Goal: Information Seeking & Learning: Check status

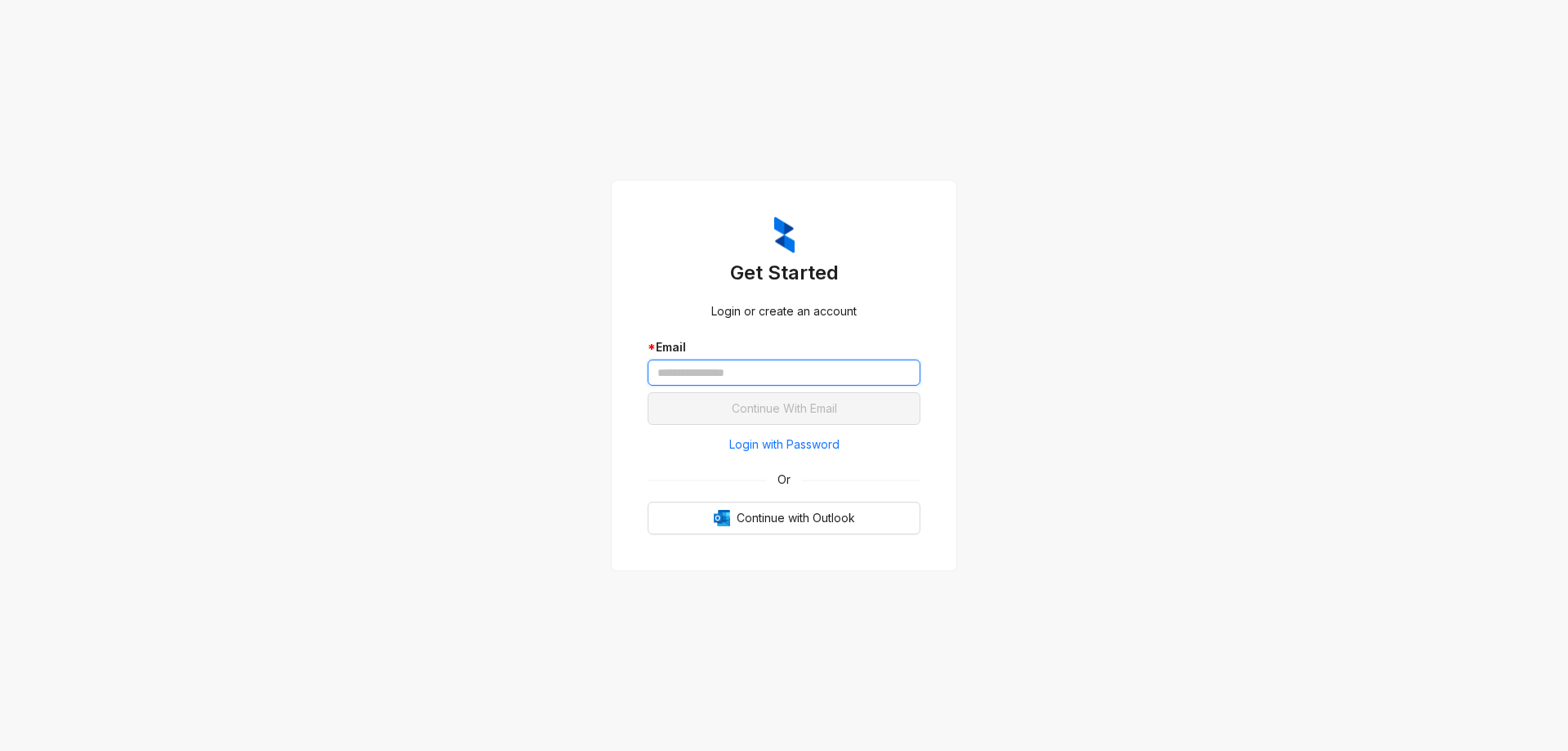
click at [710, 373] on input "text" at bounding box center [784, 373] width 273 height 26
type input "**********"
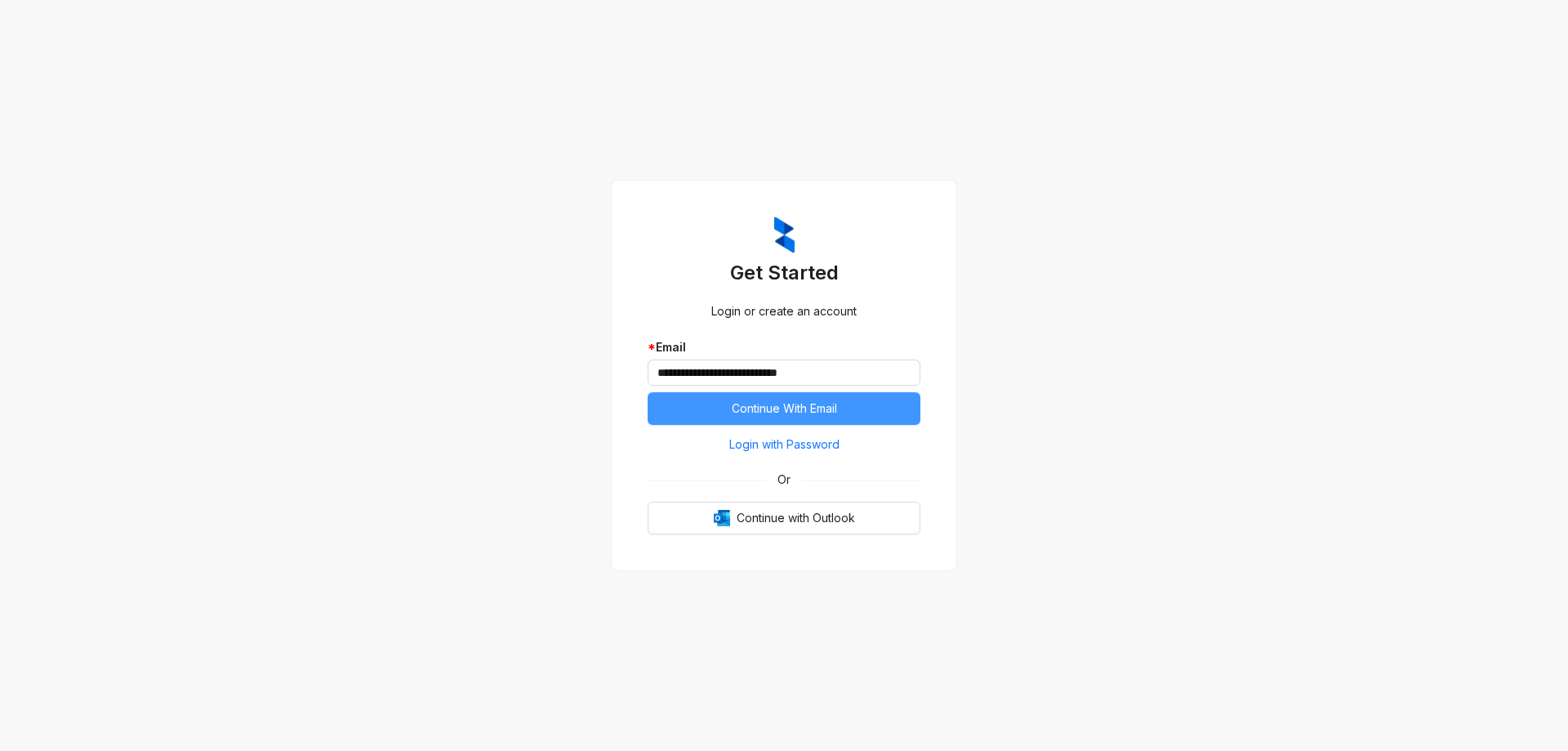
click at [791, 404] on span "Continue With Email" at bounding box center [784, 409] width 106 height 18
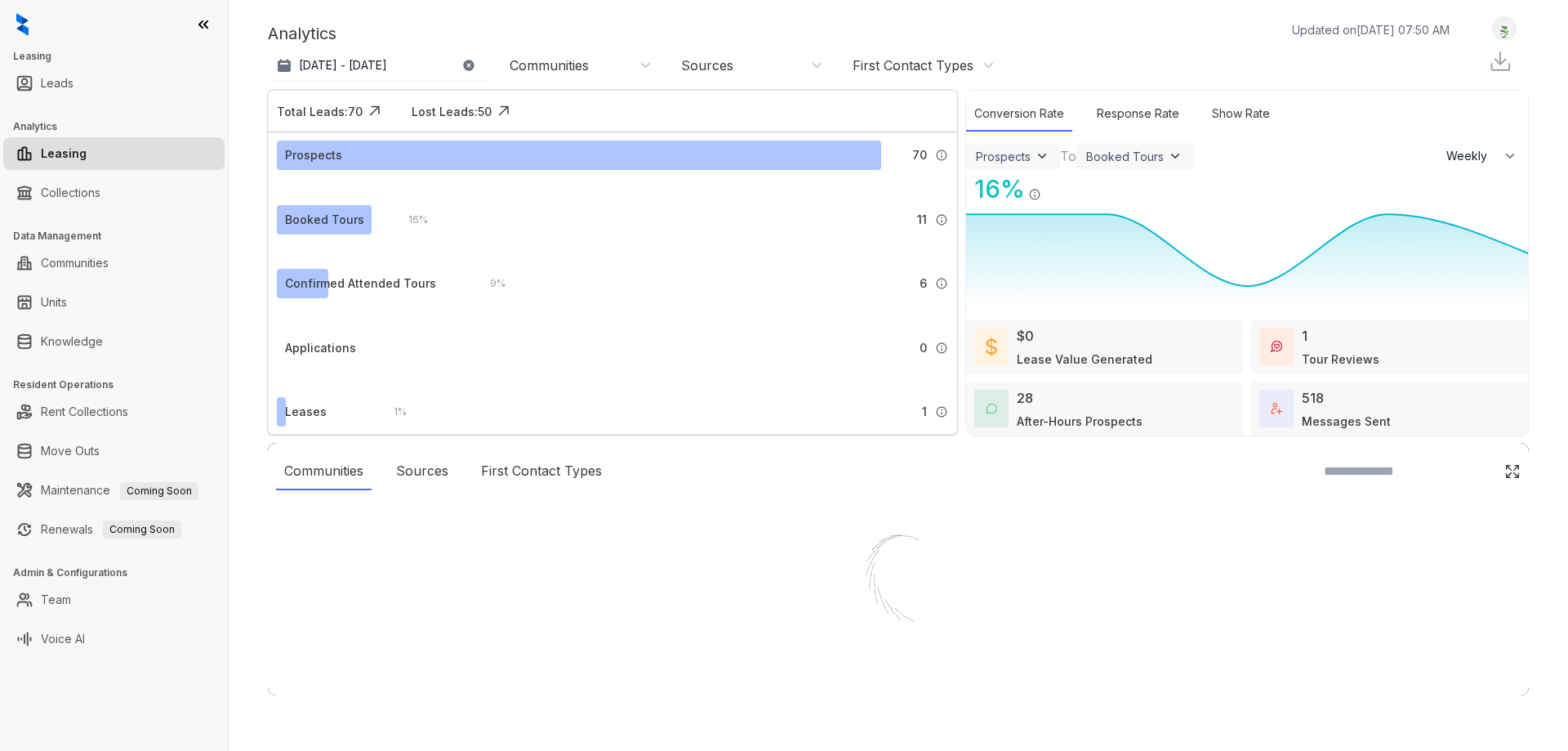
select select "******"
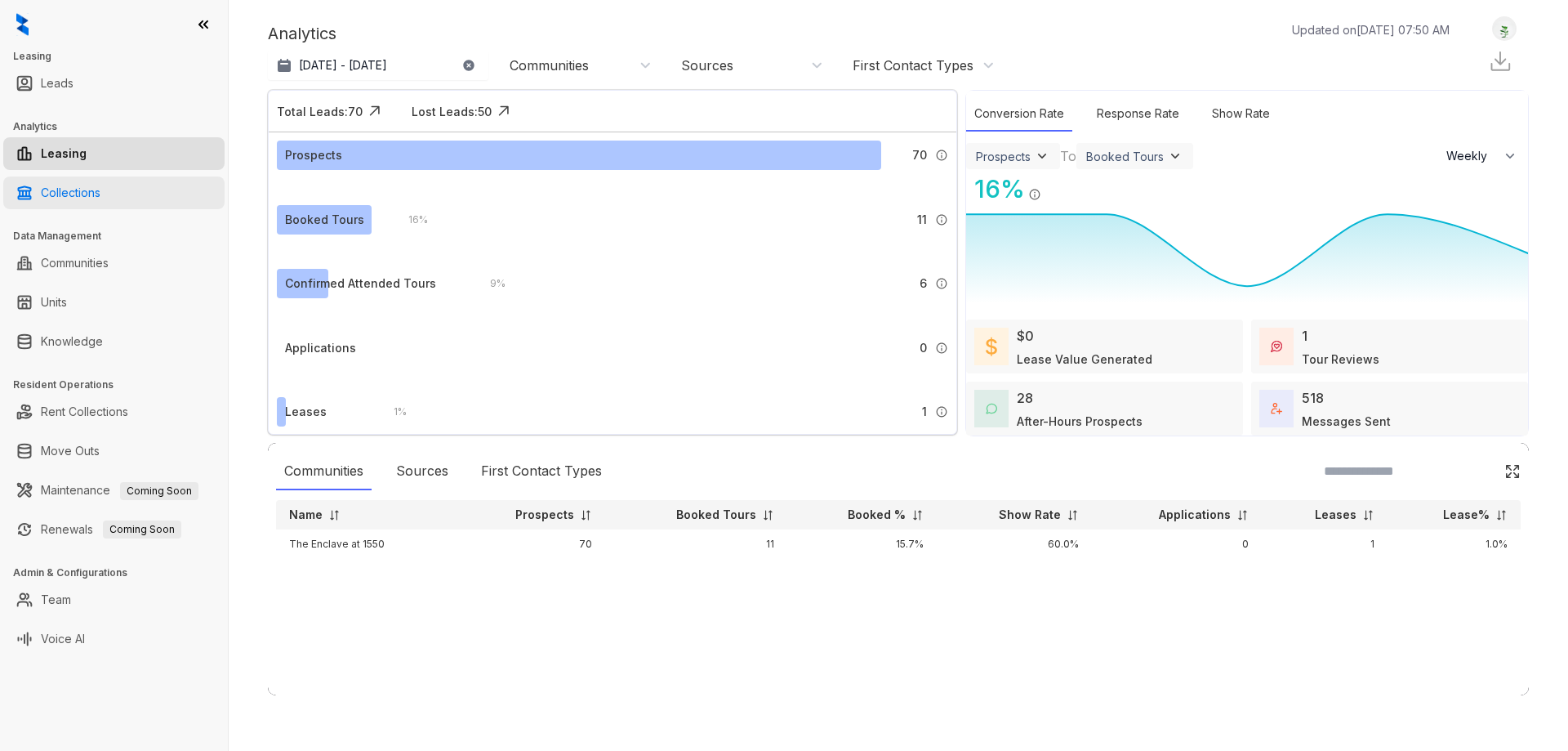
click at [55, 191] on link "Collections" at bounding box center [70, 192] width 60 height 33
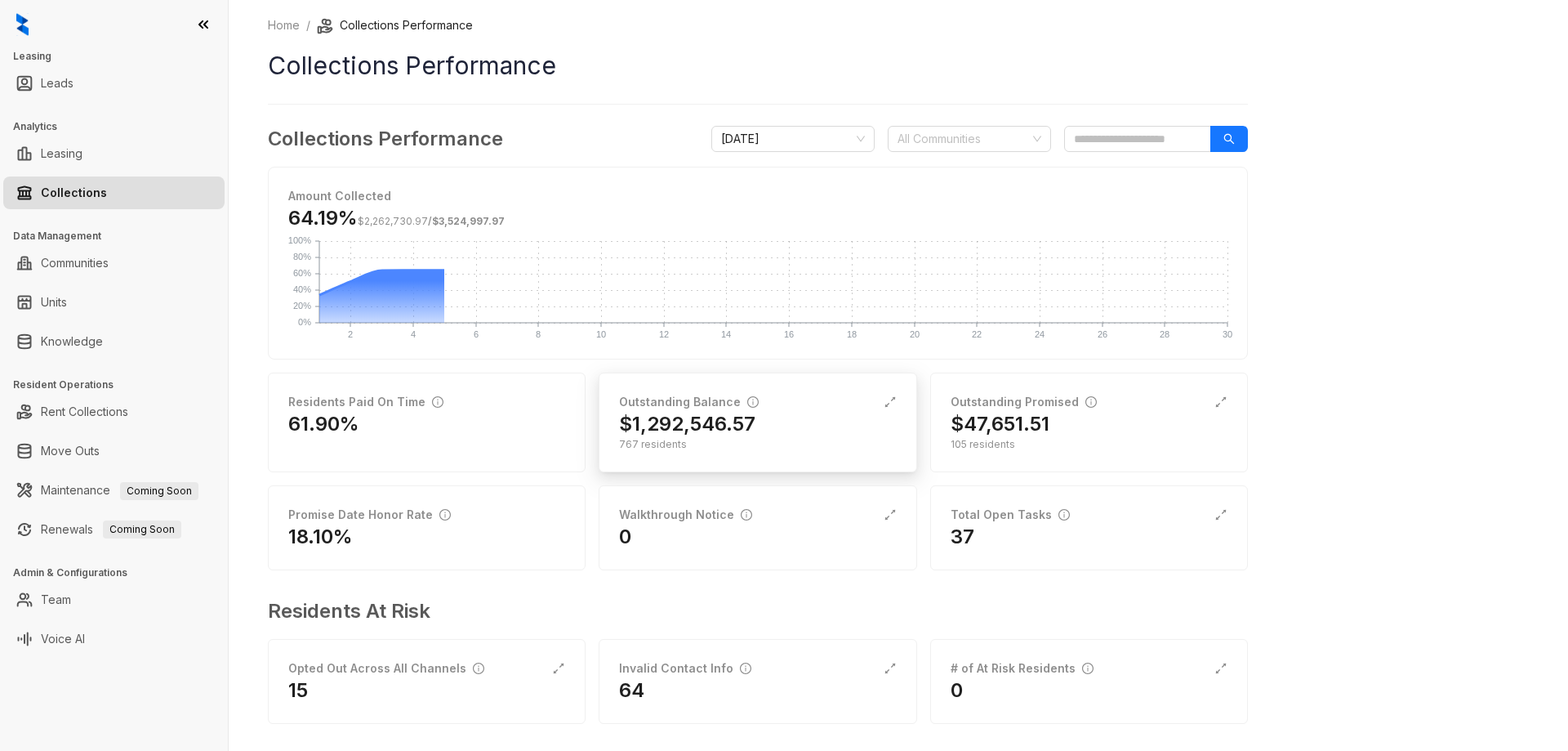
click at [716, 423] on h2 "$1,292,546.57" at bounding box center [687, 424] width 137 height 26
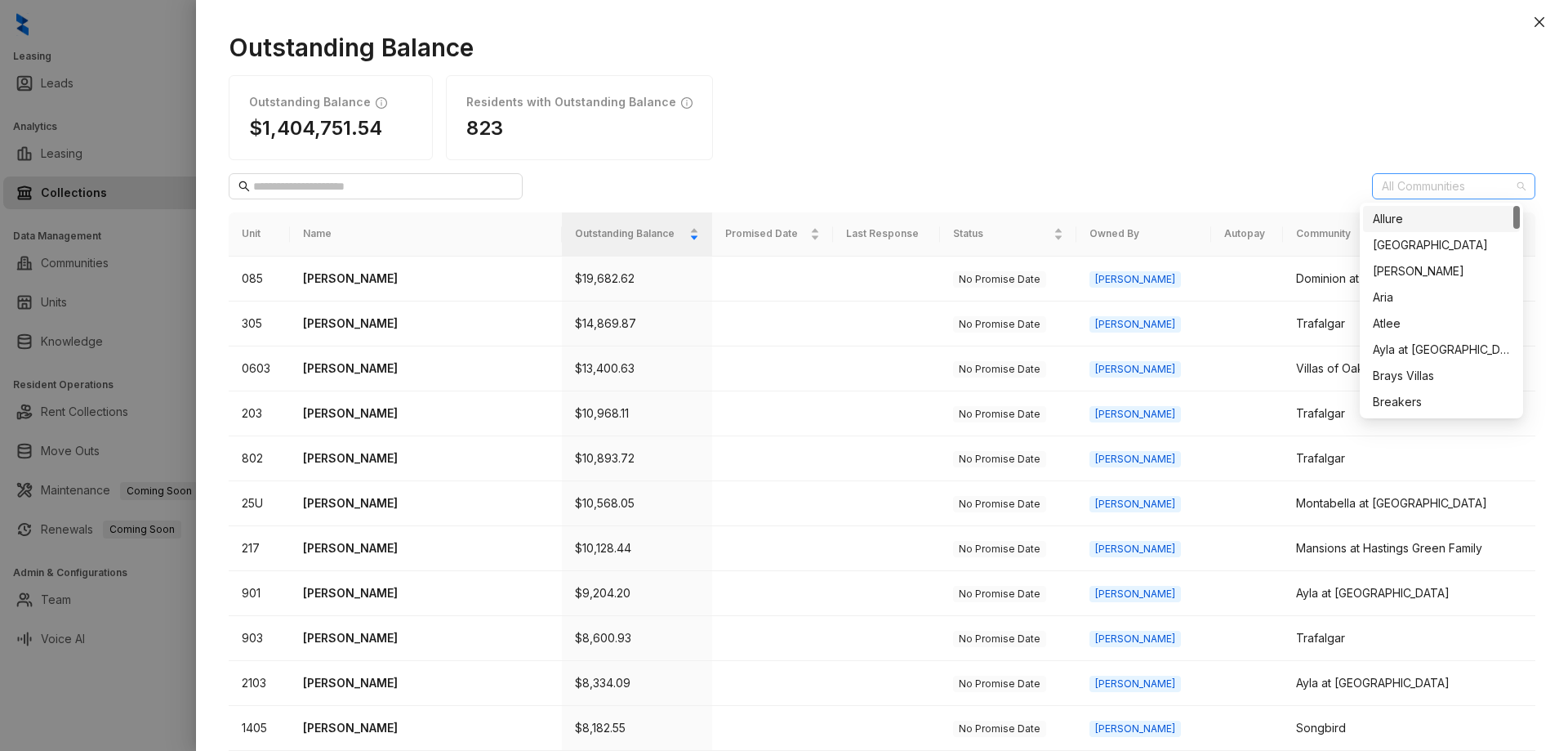
click at [1437, 190] on div at bounding box center [1445, 186] width 140 height 23
click at [1422, 292] on div "The Enclave at 1550" at bounding box center [1442, 291] width 138 height 18
click at [1437, 295] on div "The Enclave at 1550" at bounding box center [1442, 291] width 138 height 18
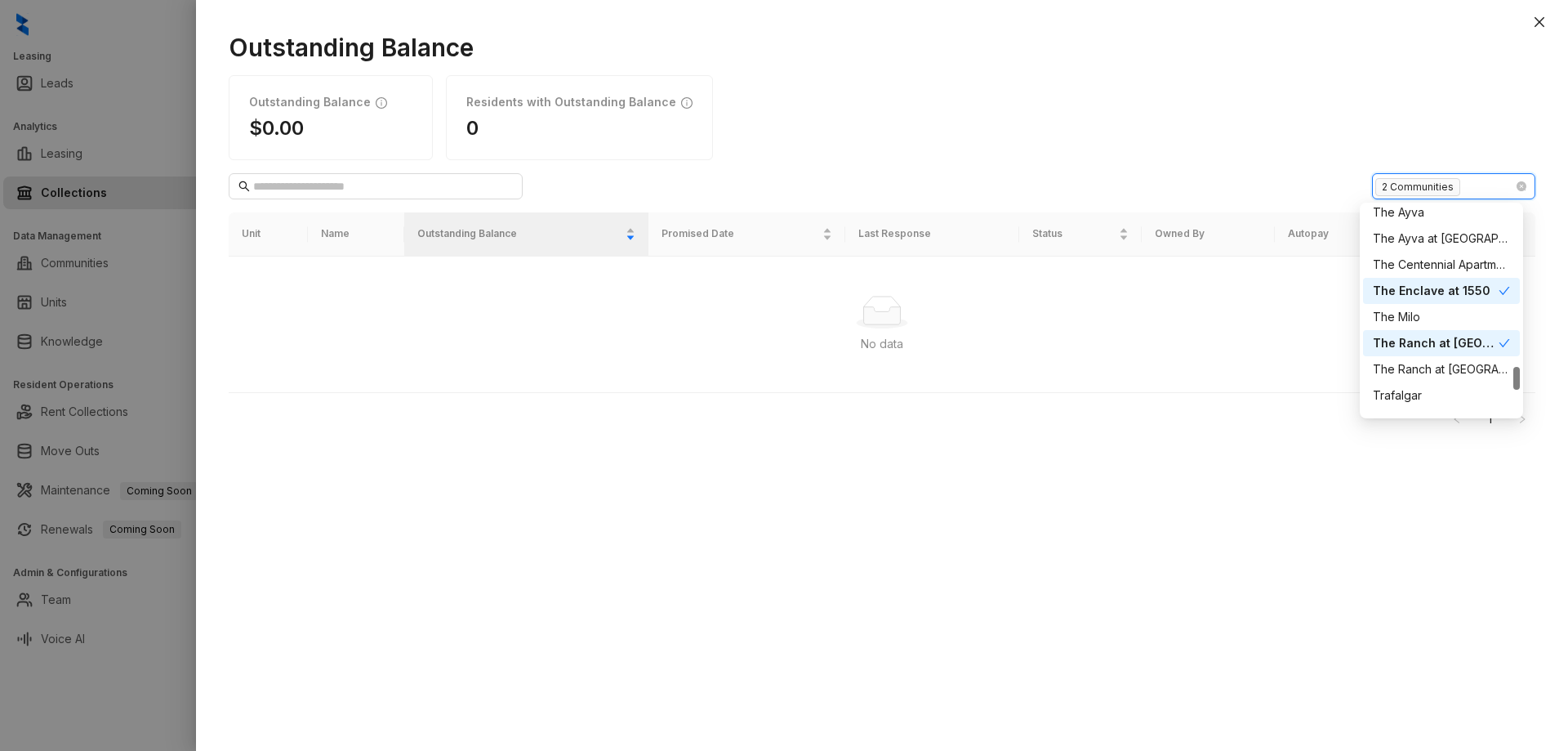
click at [1426, 287] on div "The Enclave at 1550" at bounding box center [1436, 291] width 126 height 18
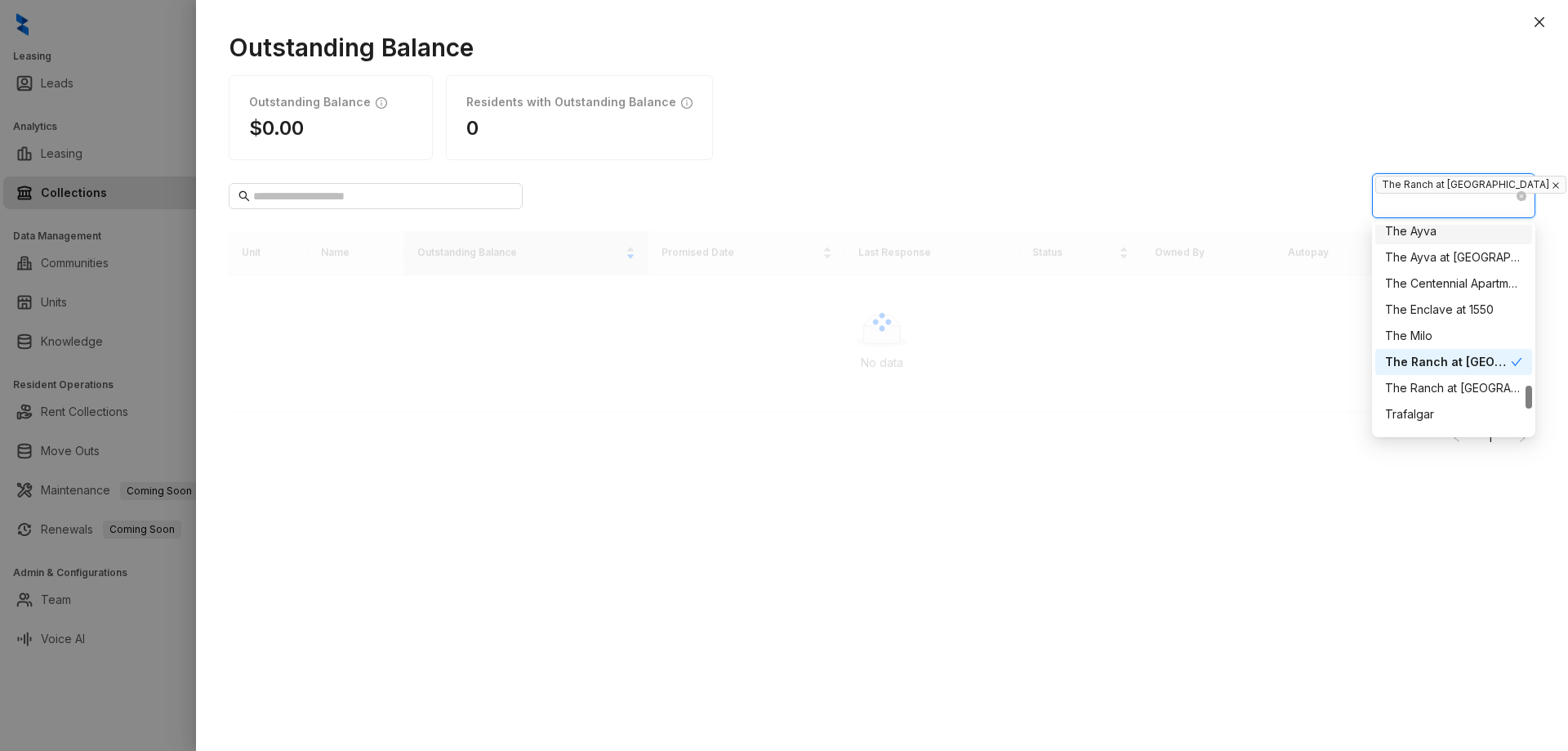
click at [1552, 185] on icon "close" at bounding box center [1556, 185] width 8 height 8
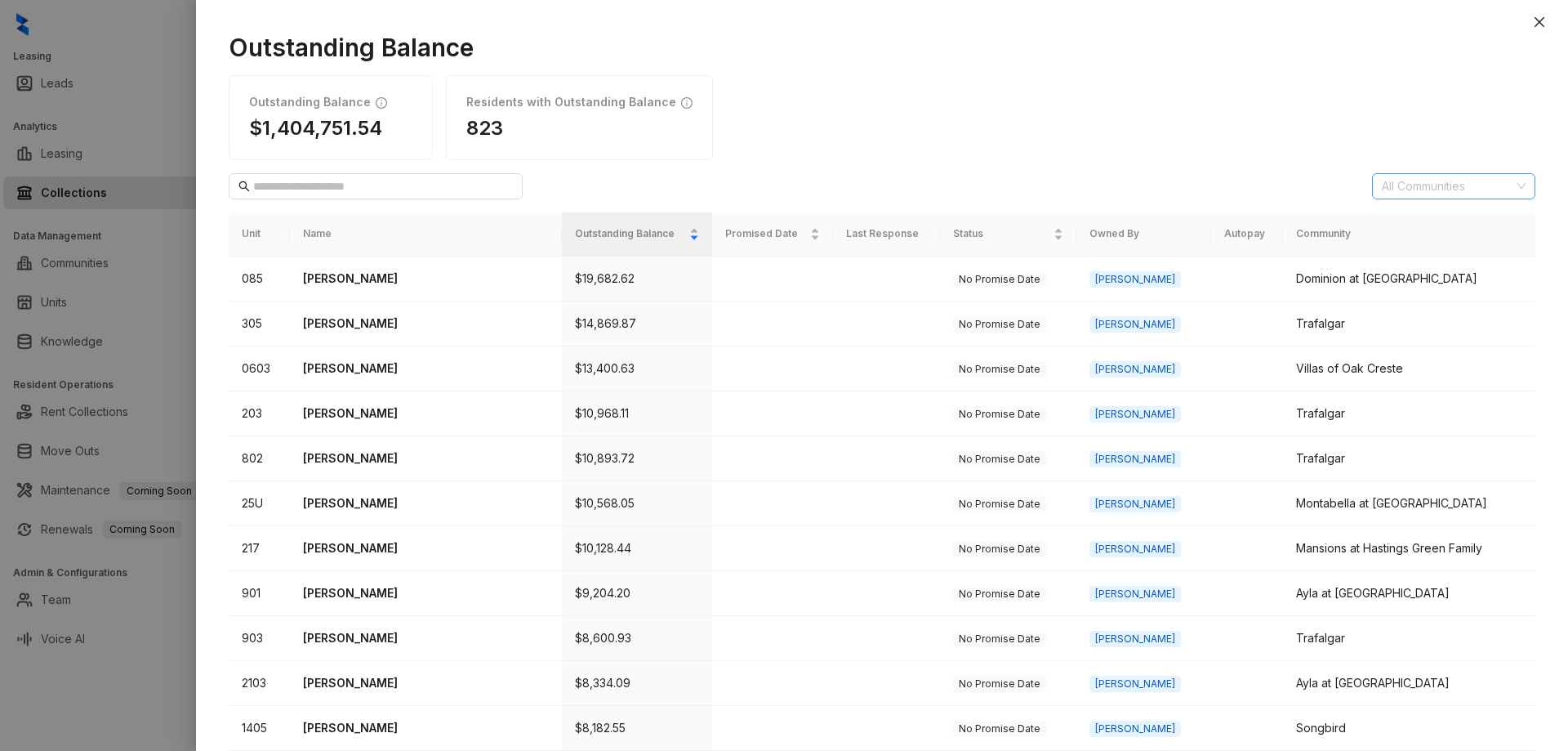
click at [1511, 188] on div "All Communities" at bounding box center [1453, 186] width 163 height 26
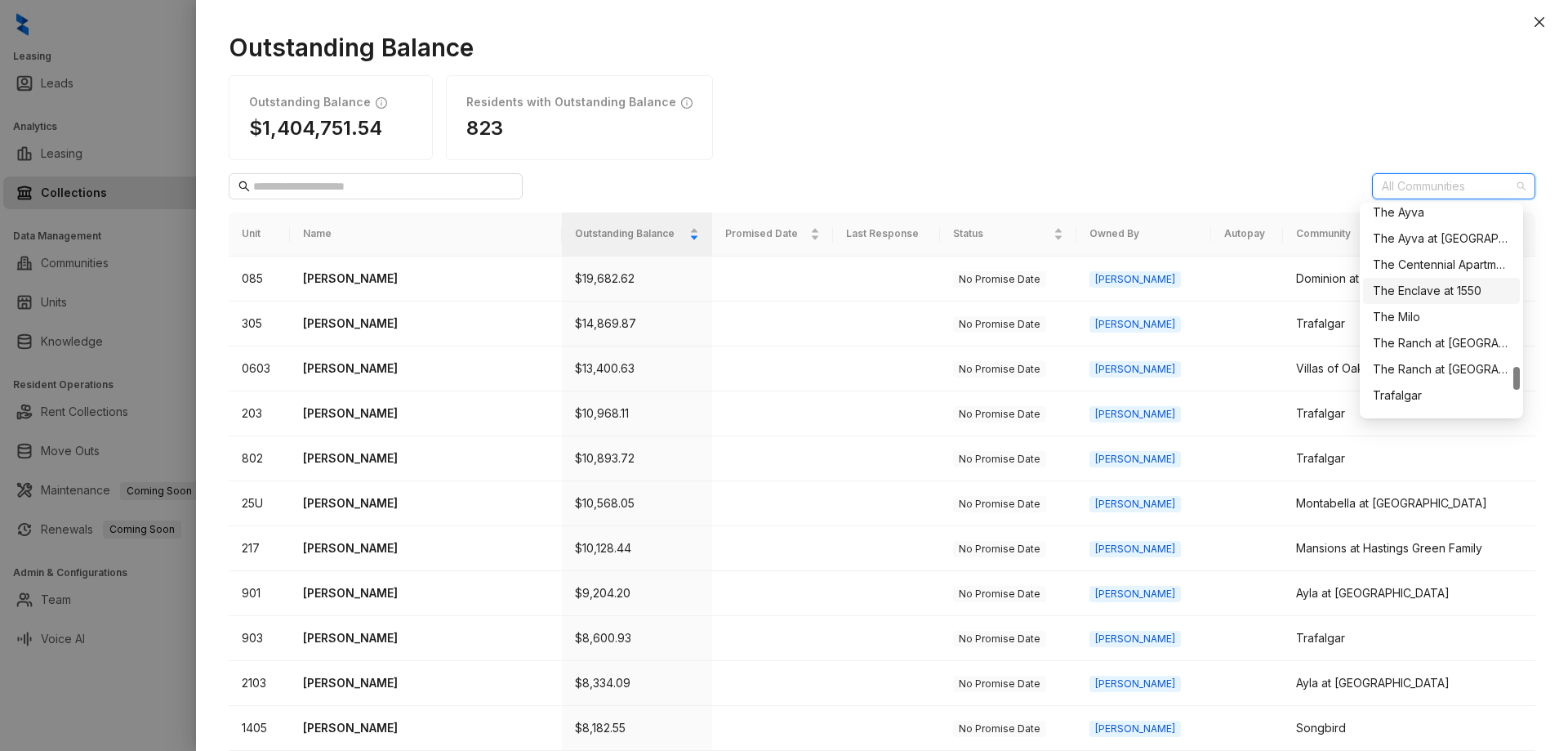
click at [1439, 291] on div "The Enclave at 1550" at bounding box center [1442, 291] width 138 height 18
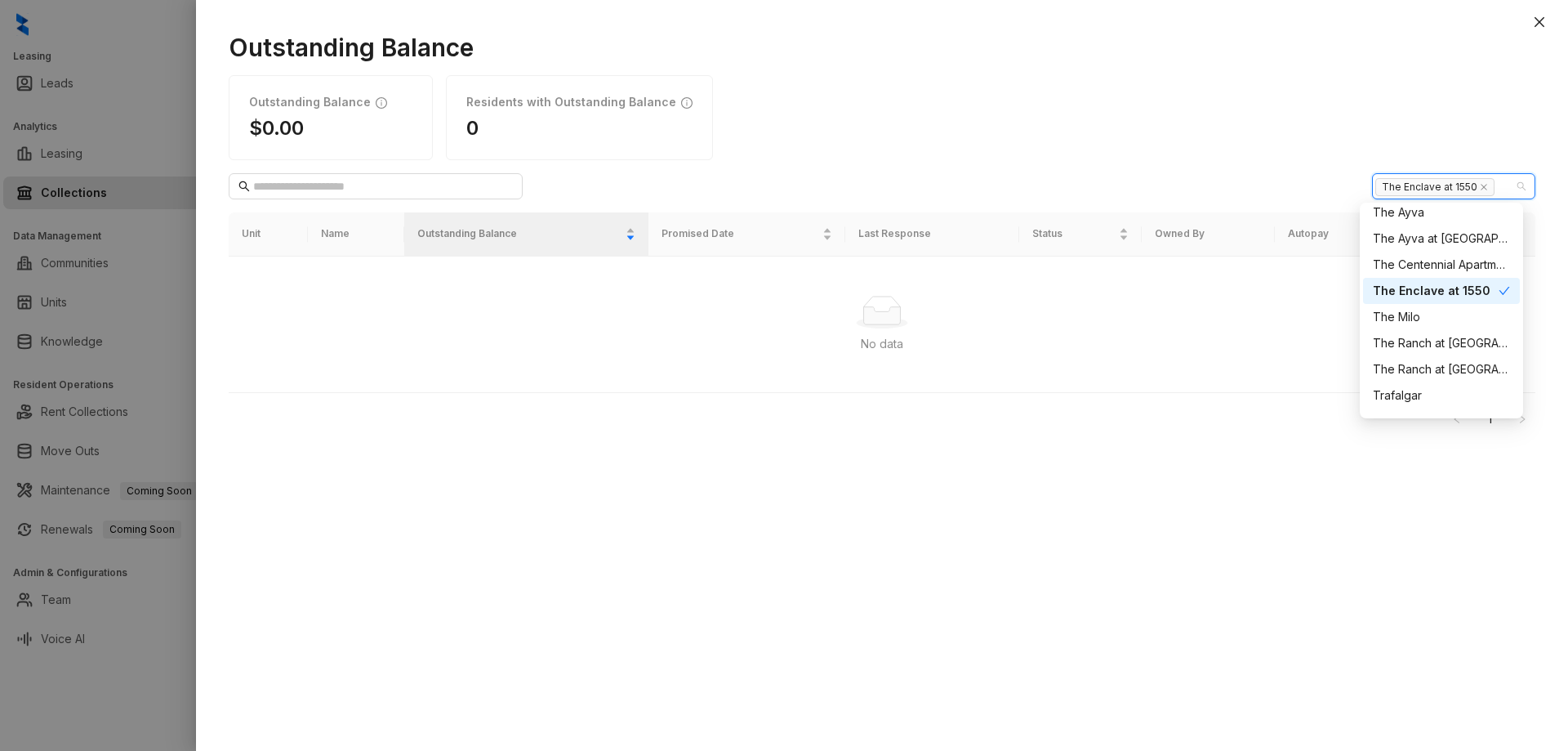
click at [1204, 149] on div "Outstanding Balance $0.00 Residents with Outstanding Balance 0" at bounding box center [882, 118] width 1307 height 85
